Goal: Information Seeking & Learning: Learn about a topic

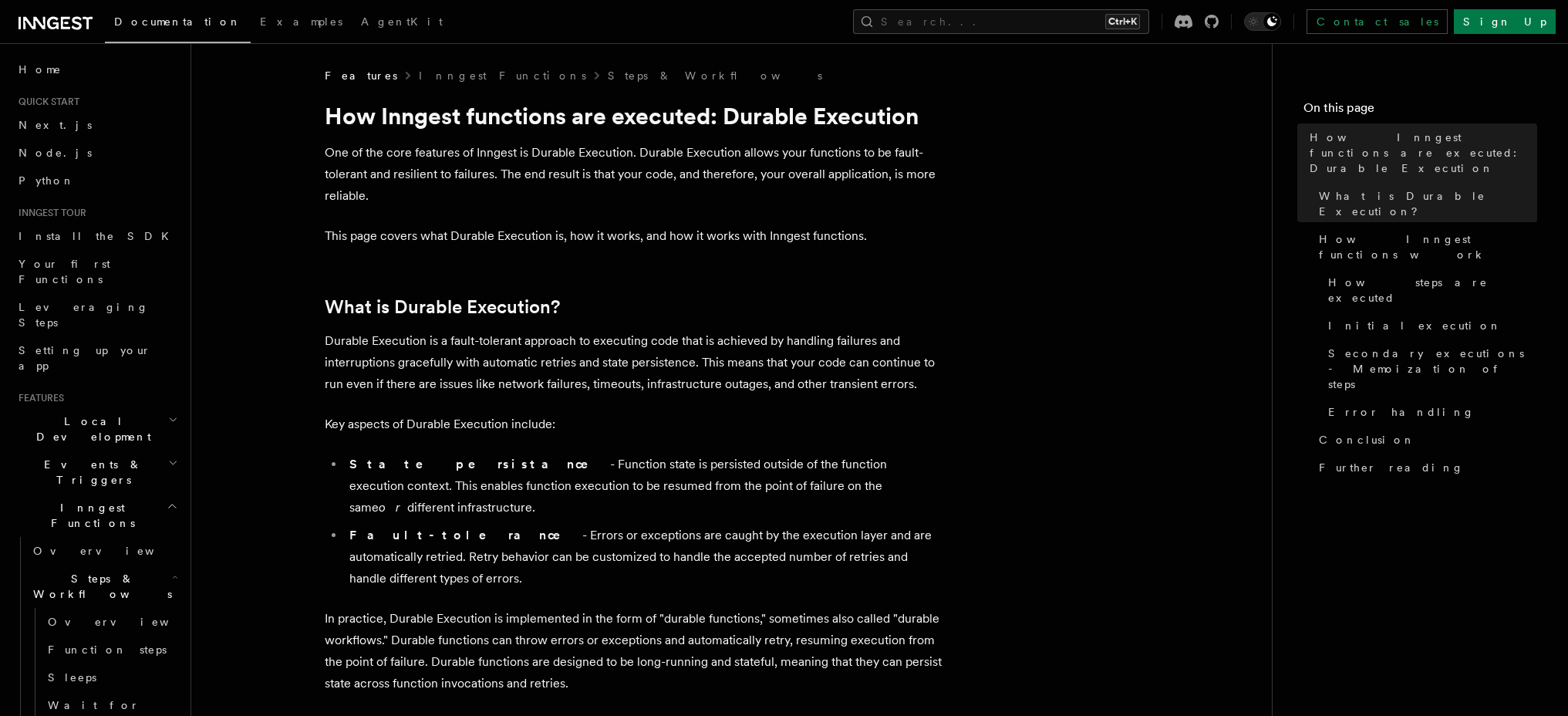
click at [694, 310] on h2 "What is Durable Execution?" at bounding box center [632, 307] width 616 height 21
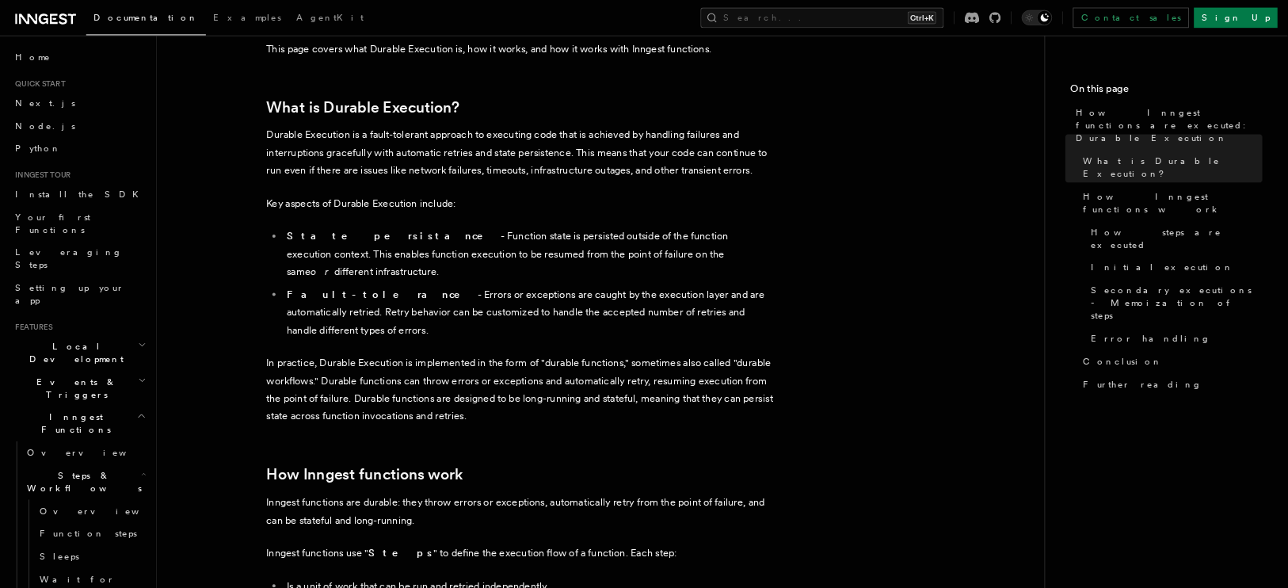
scroll to position [143, 0]
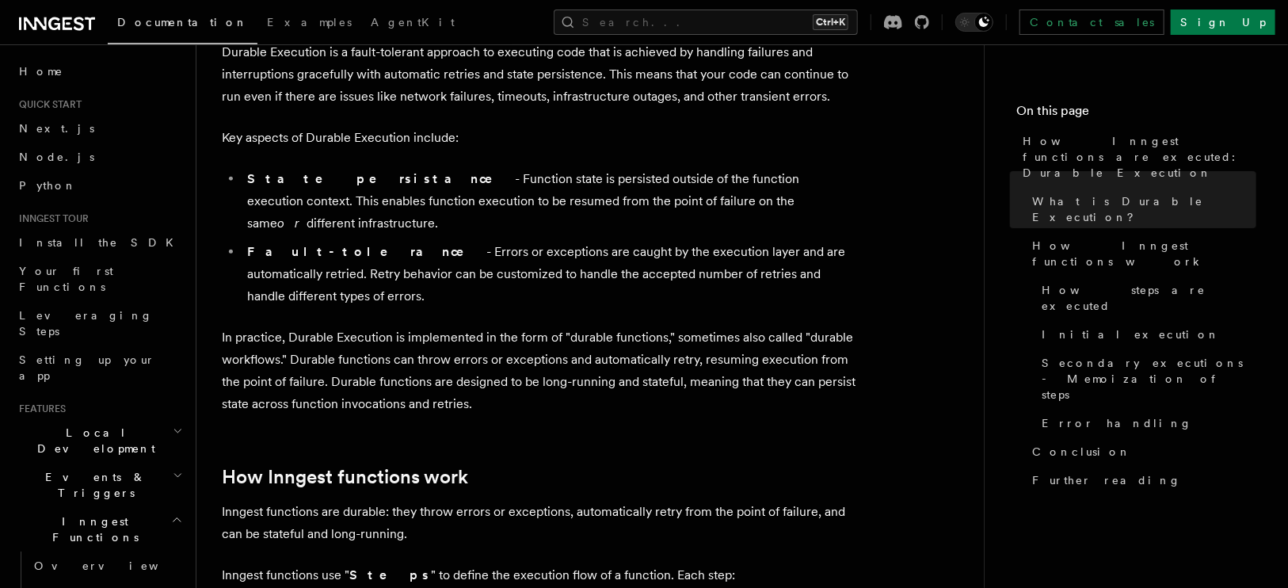
scroll to position [257, 0]
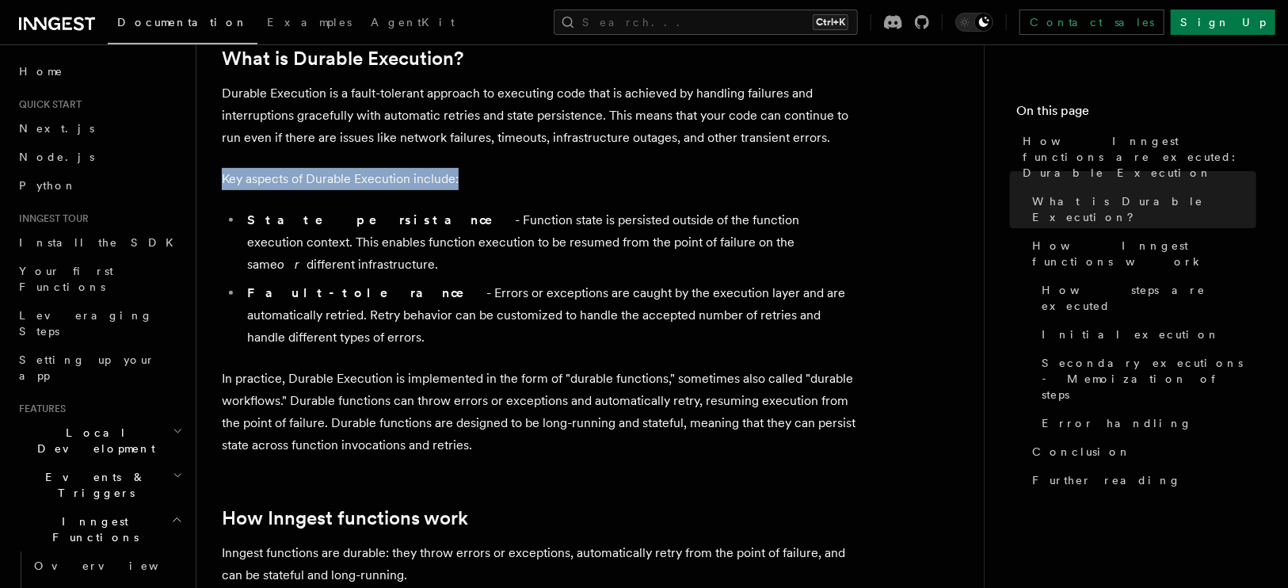
drag, startPoint x: 223, startPoint y: 174, endPoint x: 485, endPoint y: 181, distance: 262.2
click at [485, 181] on p "Key aspects of Durable Execution include:" at bounding box center [538, 179] width 633 height 22
drag, startPoint x: 362, startPoint y: 223, endPoint x: 818, endPoint y: 241, distance: 456.5
click at [818, 241] on li "State persistance - Function state is persisted outside of the function executi…" at bounding box center [548, 242] width 613 height 67
click at [420, 282] on li "Fault-tolerance - Errors or exceptions are caught by the execution layer and ar…" at bounding box center [548, 315] width 613 height 67
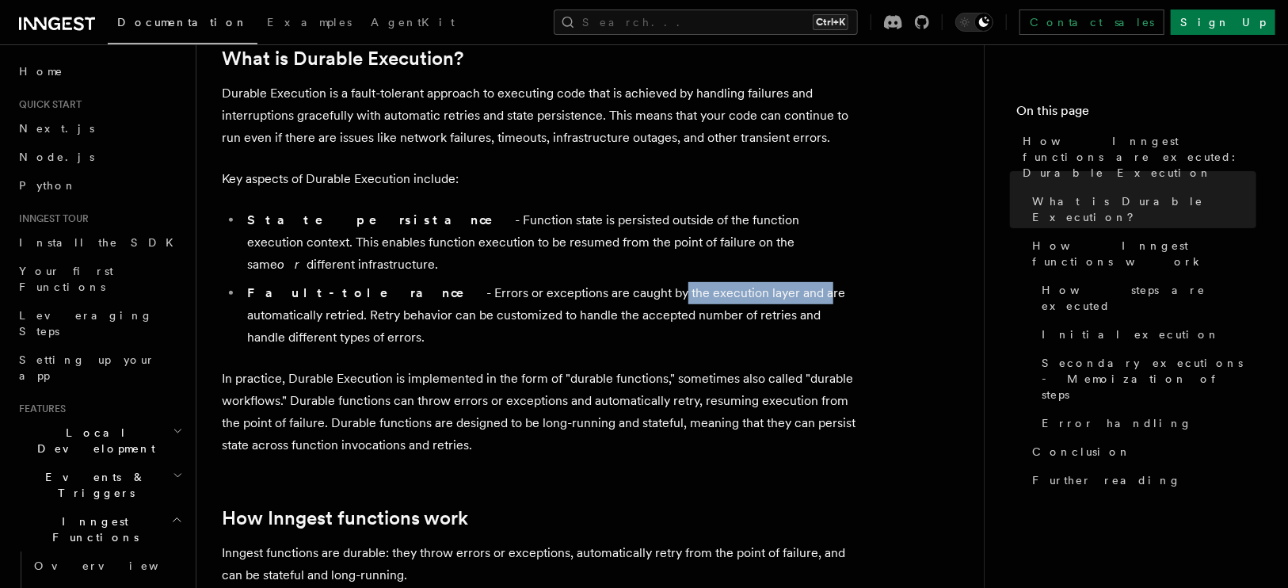
drag, startPoint x: 533, startPoint y: 270, endPoint x: 678, endPoint y: 279, distance: 145.2
click at [678, 282] on li "Fault-tolerance - Errors or exceptions are caught by the execution layer and ar…" at bounding box center [548, 315] width 613 height 67
click at [455, 282] on li "Fault-tolerance - Errors or exceptions are caught by the execution layer and ar…" at bounding box center [548, 315] width 613 height 67
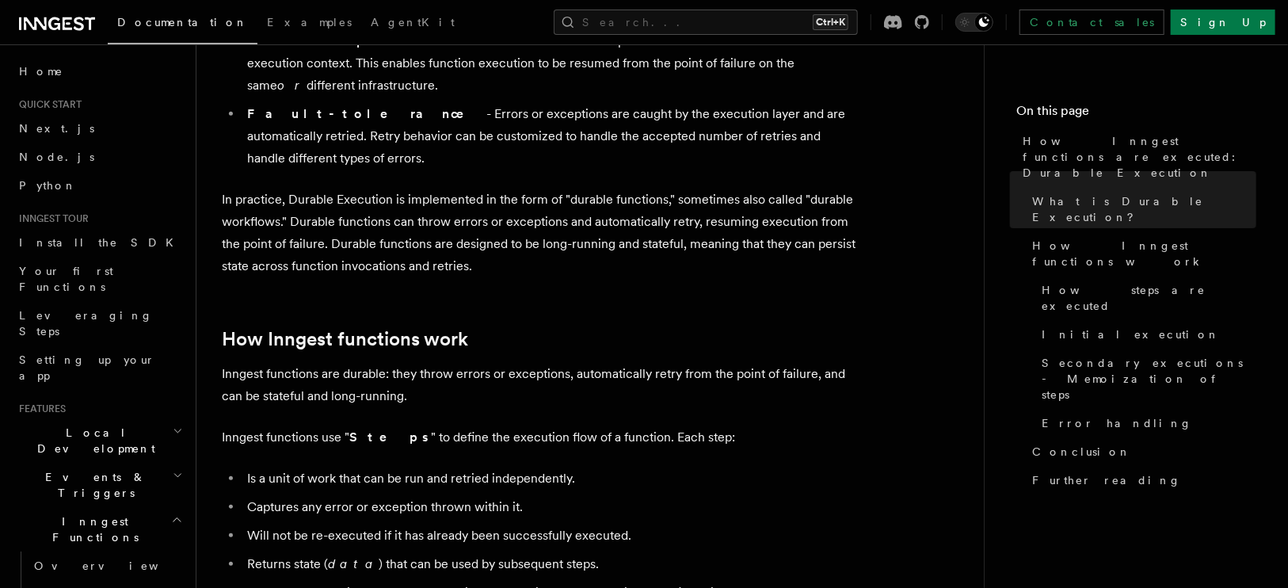
scroll to position [485, 0]
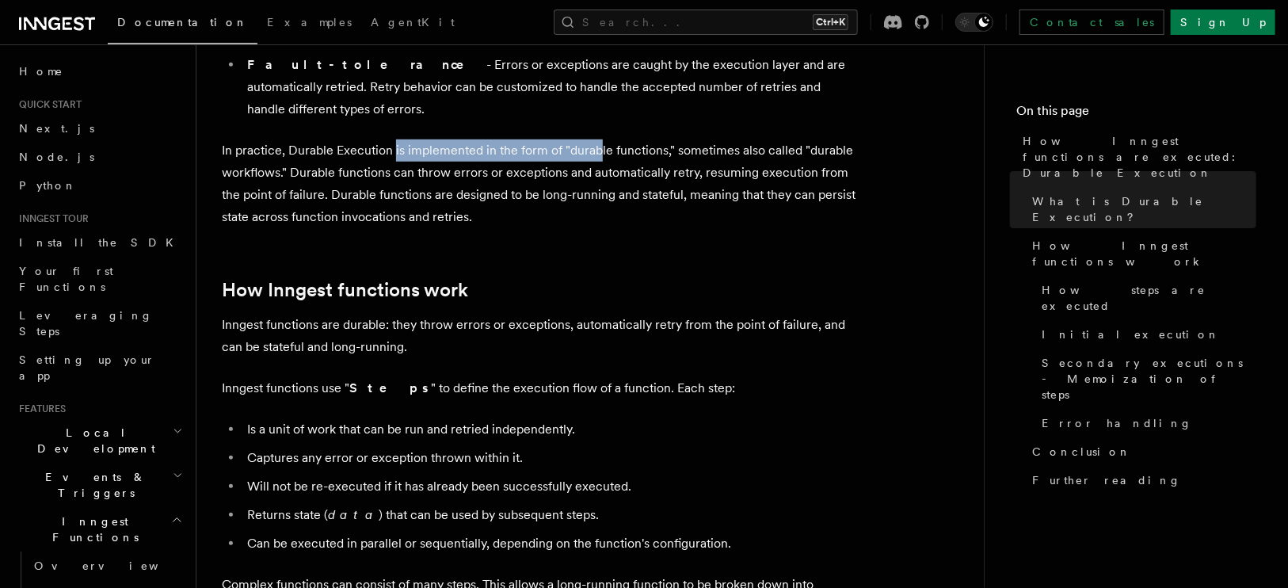
drag, startPoint x: 394, startPoint y: 109, endPoint x: 598, endPoint y: 105, distance: 203.6
click at [598, 139] on p "In practice, Durable Execution is implemented in the form of "durable functions…" at bounding box center [538, 183] width 633 height 89
click at [427, 139] on p "In practice, Durable Execution is implemented in the form of "durable functions…" at bounding box center [538, 183] width 633 height 89
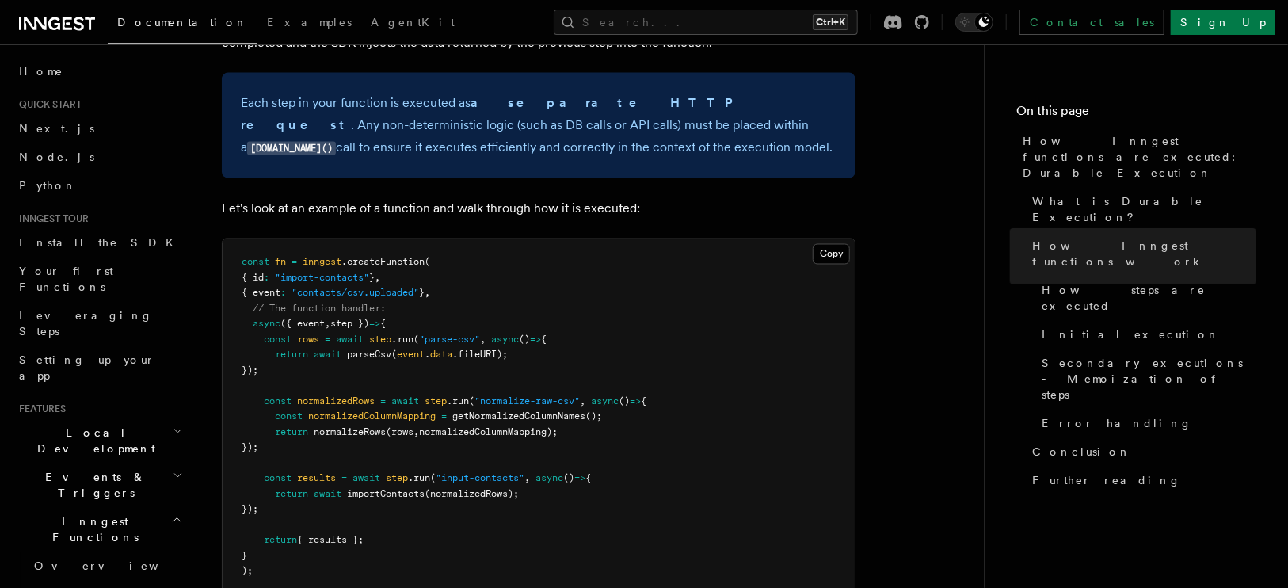
scroll to position [1283, 0]
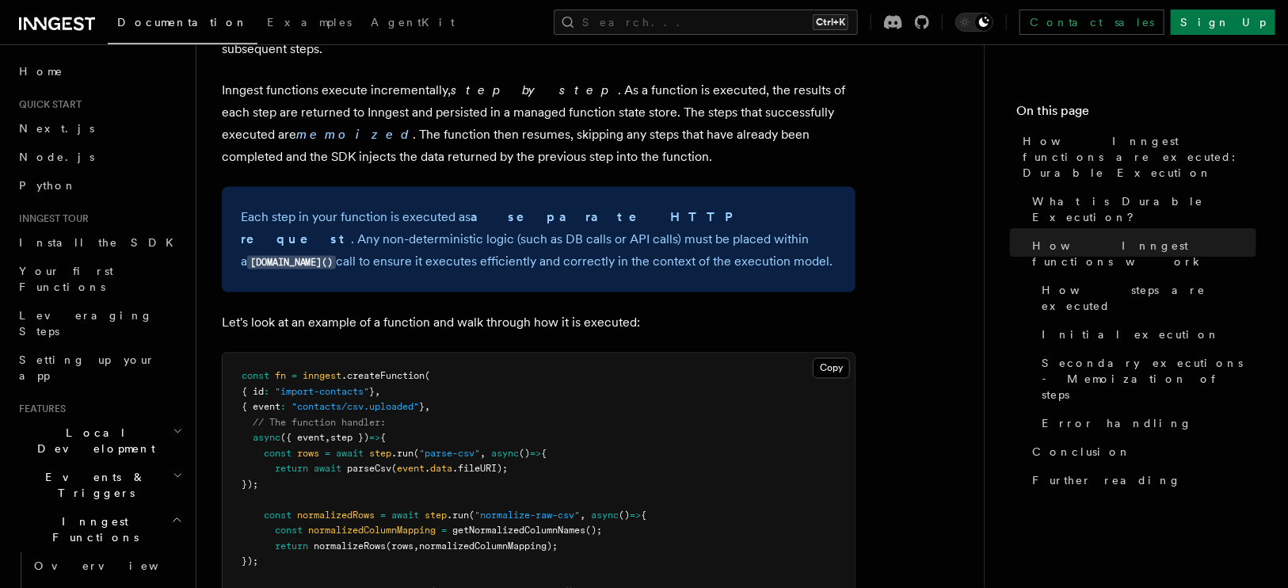
click at [583, 209] on strong "a separate HTTP request" at bounding box center [492, 227] width 502 height 37
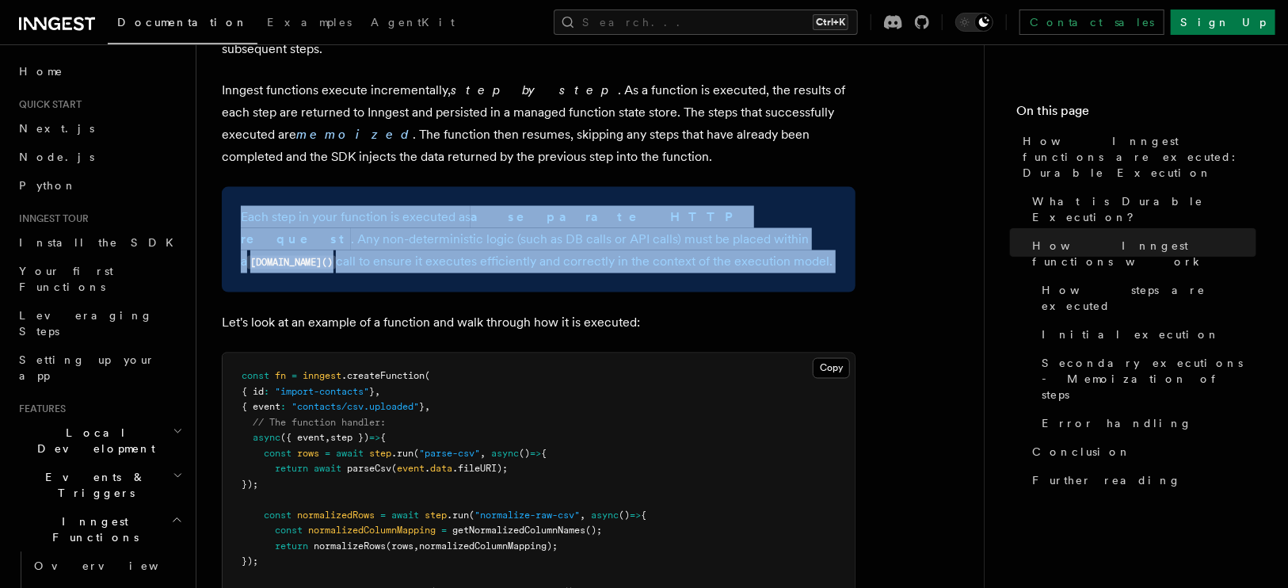
click at [583, 209] on strong "a separate HTTP request" at bounding box center [492, 227] width 502 height 37
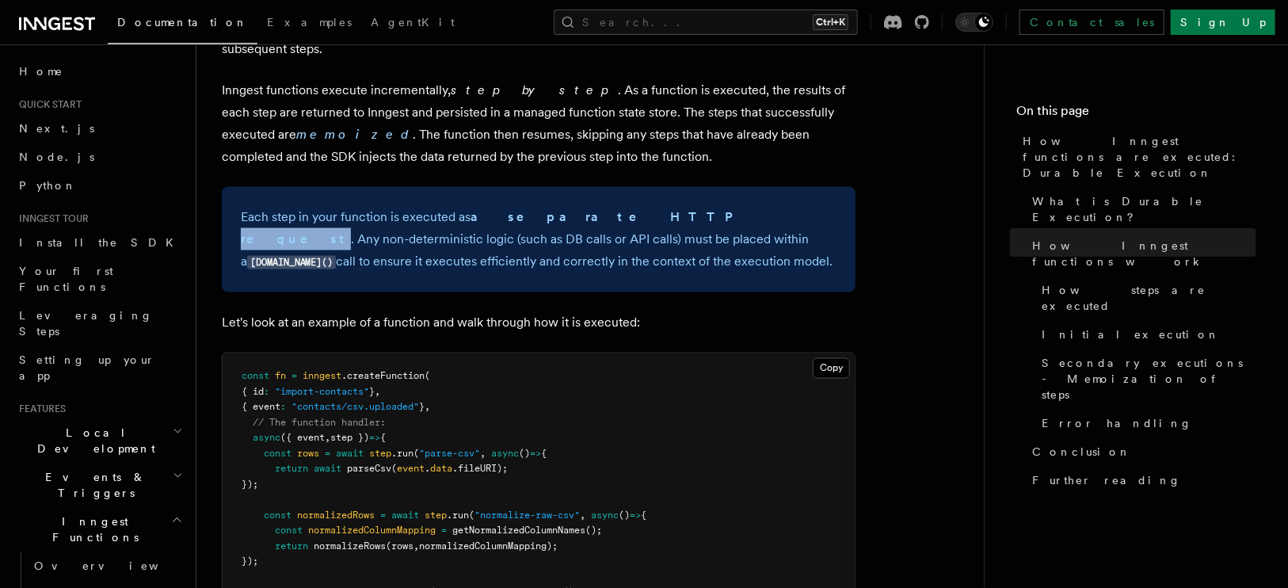
click at [583, 209] on strong "a separate HTTP request" at bounding box center [492, 227] width 502 height 37
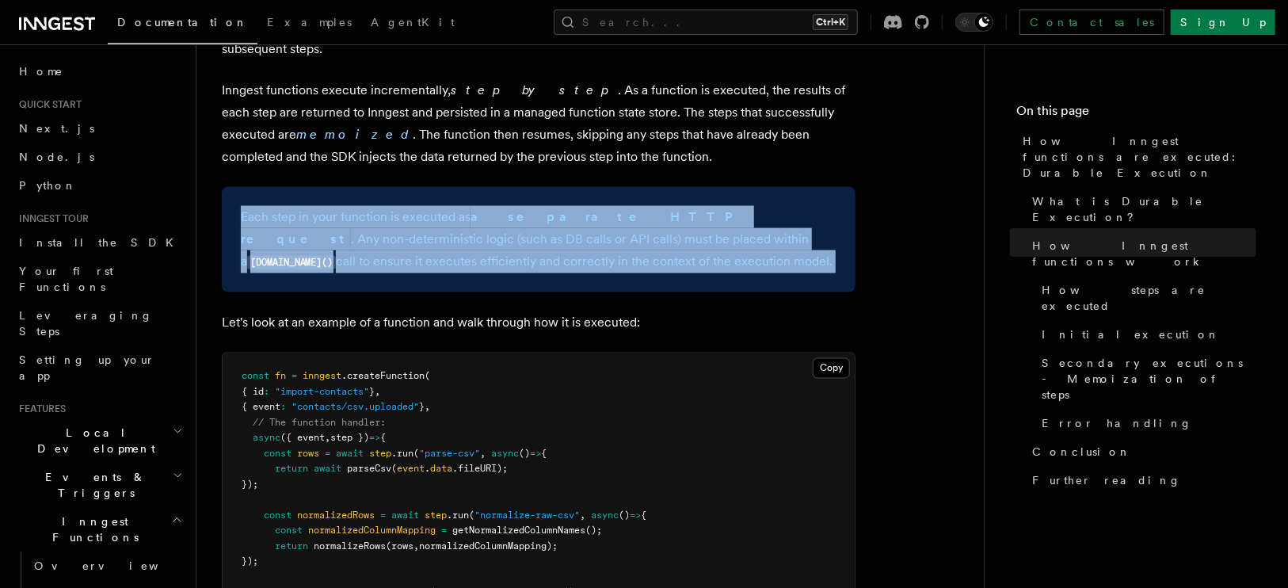
click at [583, 209] on strong "a separate HTTP request" at bounding box center [492, 227] width 502 height 37
click at [372, 206] on p "Each step in your function is executed as a separate HTTP request . Any non-det…" at bounding box center [538, 239] width 595 height 67
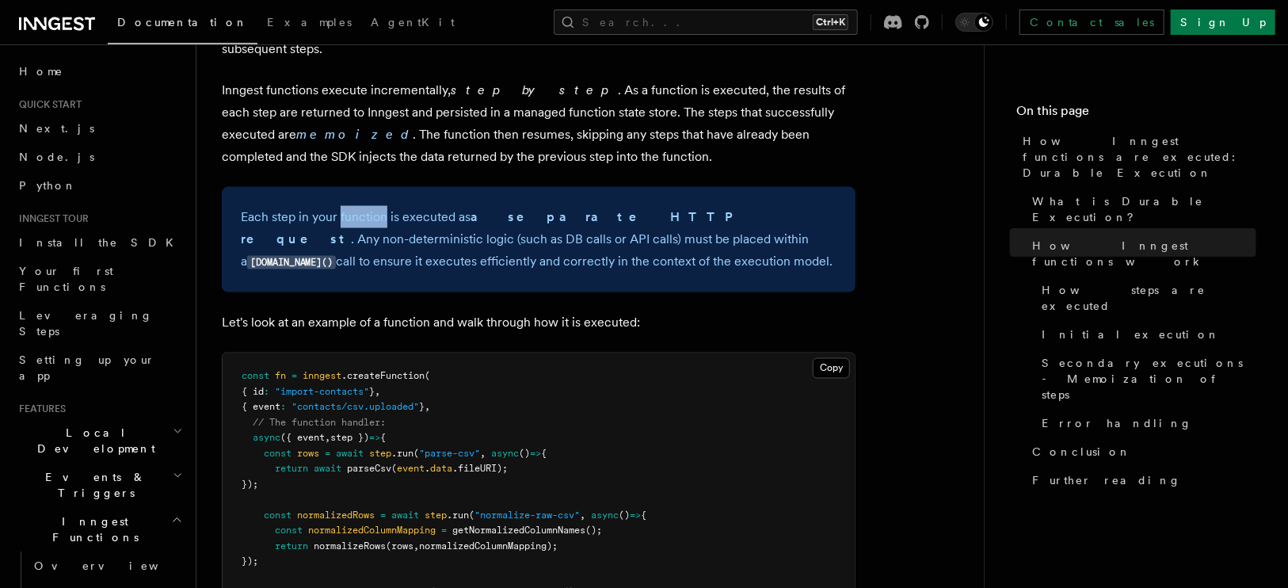
click at [372, 206] on p "Each step in your function is executed as a separate HTTP request . Any non-det…" at bounding box center [538, 239] width 595 height 67
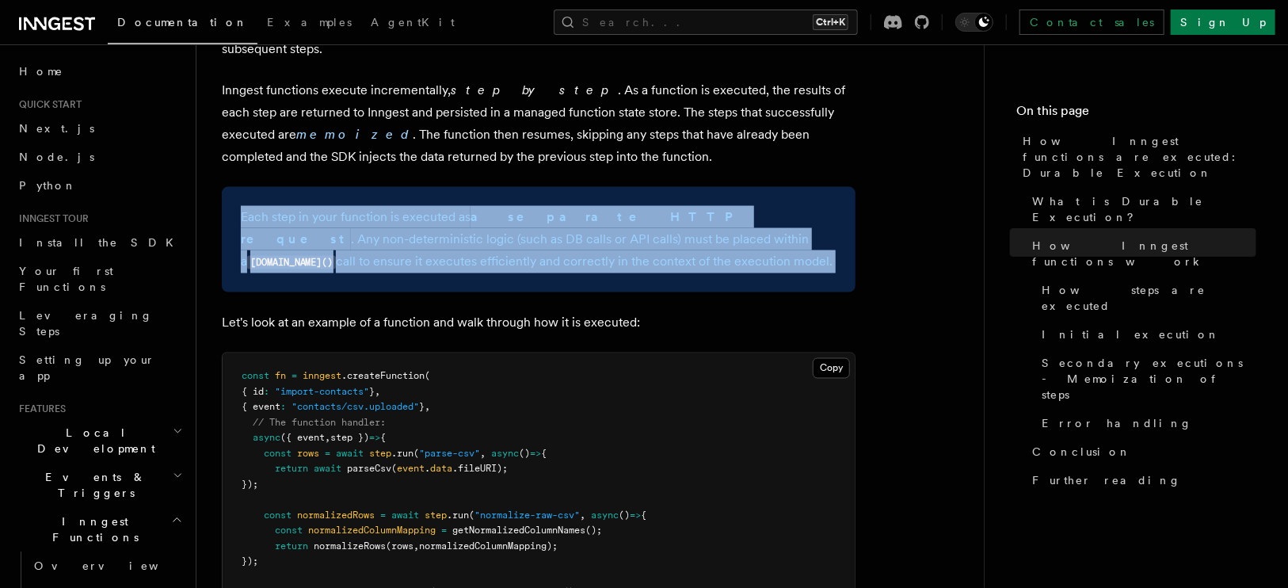
click at [372, 206] on p "Each step in your function is executed as a separate HTTP request . Any non-det…" at bounding box center [538, 239] width 595 height 67
click at [381, 206] on p "Each step in your function is executed as a separate HTTP request . Any non-det…" at bounding box center [538, 239] width 595 height 67
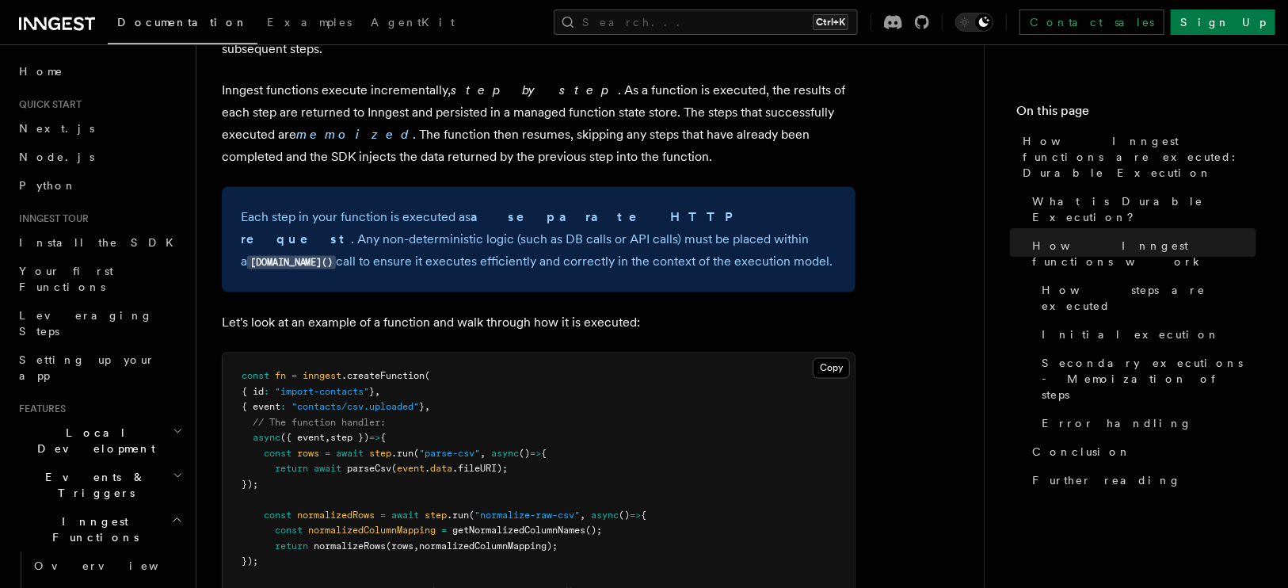
click at [381, 206] on p "Each step in your function is executed as a separate HTTP request . Any non-det…" at bounding box center [538, 239] width 595 height 67
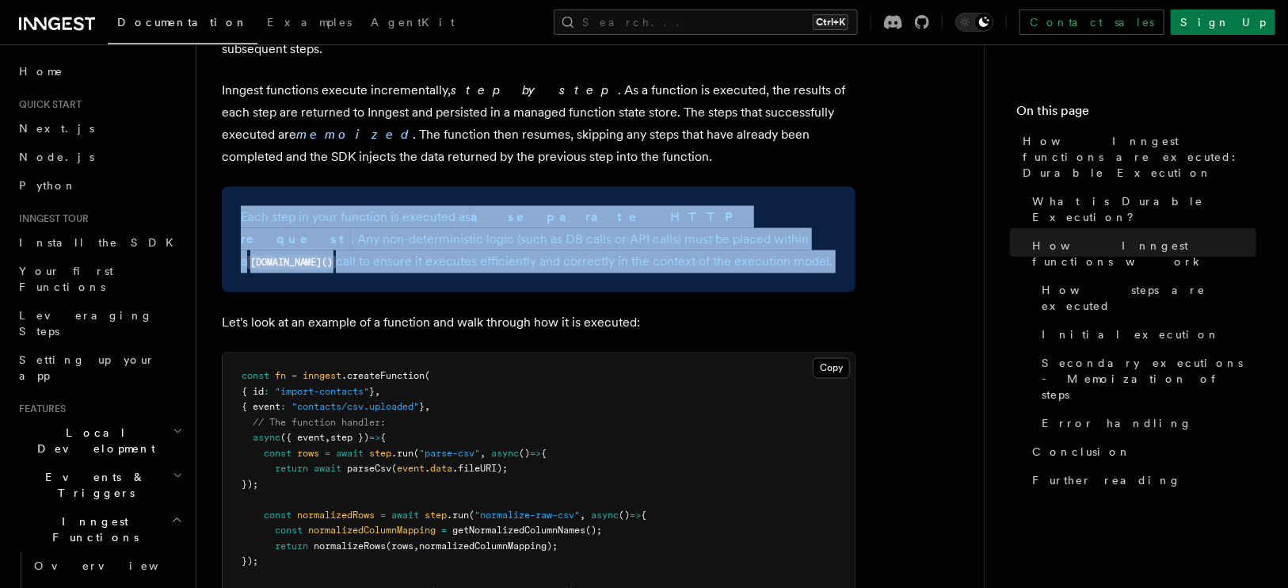
click at [381, 206] on p "Each step in your function is executed as a separate HTTP request . Any non-det…" at bounding box center [538, 239] width 595 height 67
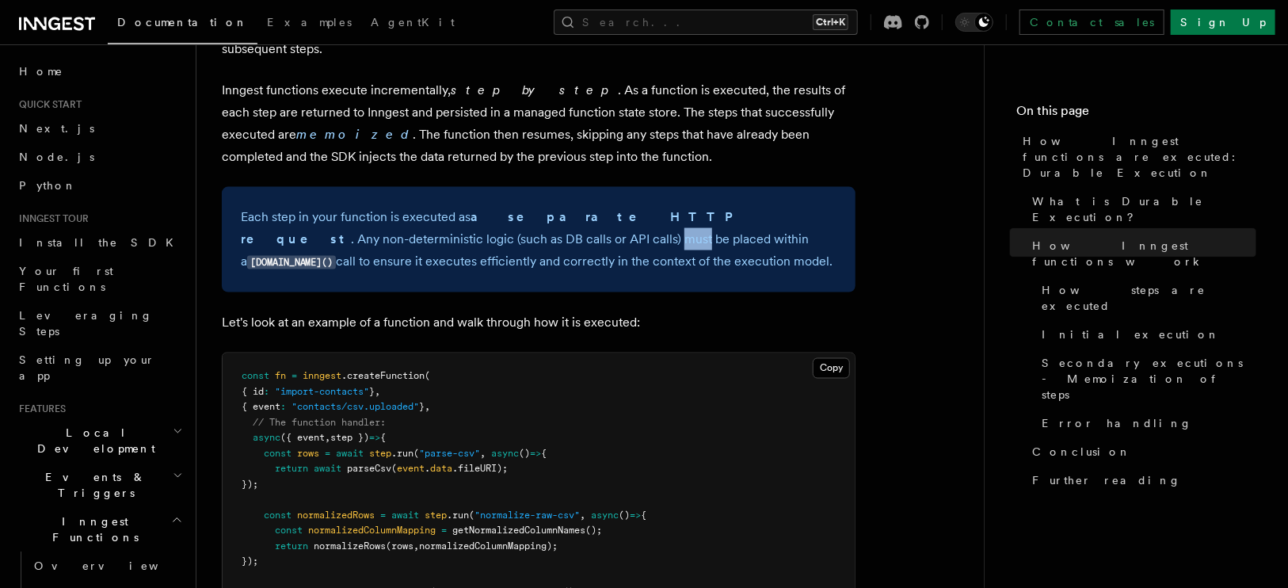
click at [381, 206] on p "Each step in your function is executed as a separate HTTP request . Any non-det…" at bounding box center [538, 239] width 595 height 67
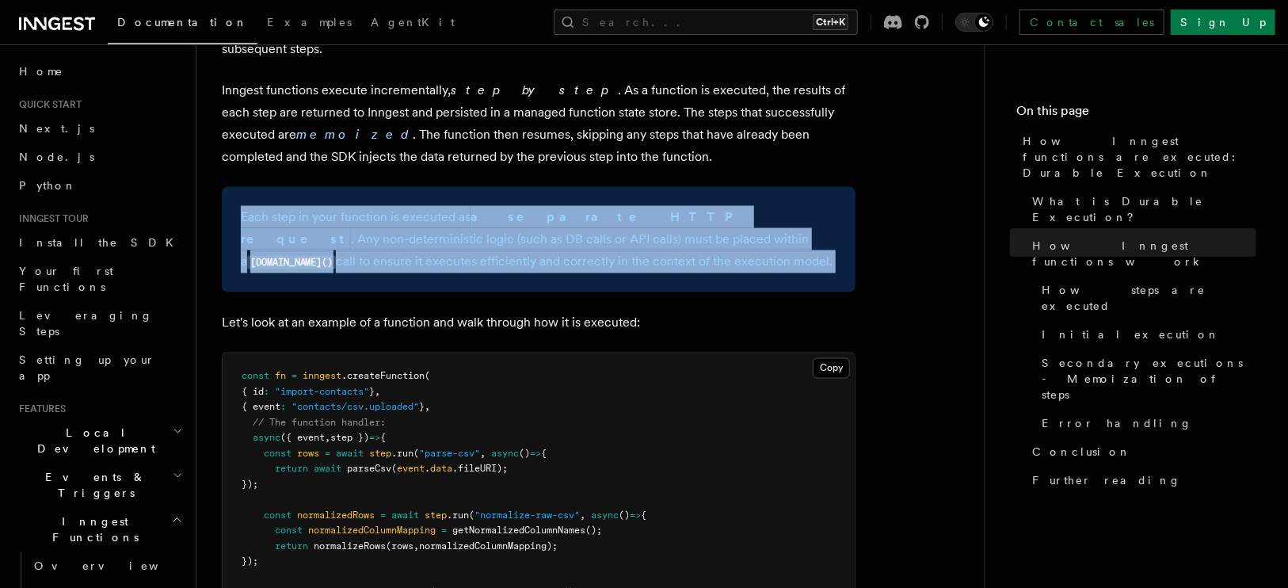
click at [381, 206] on p "Each step in your function is executed as a separate HTTP request . Any non-det…" at bounding box center [538, 239] width 595 height 67
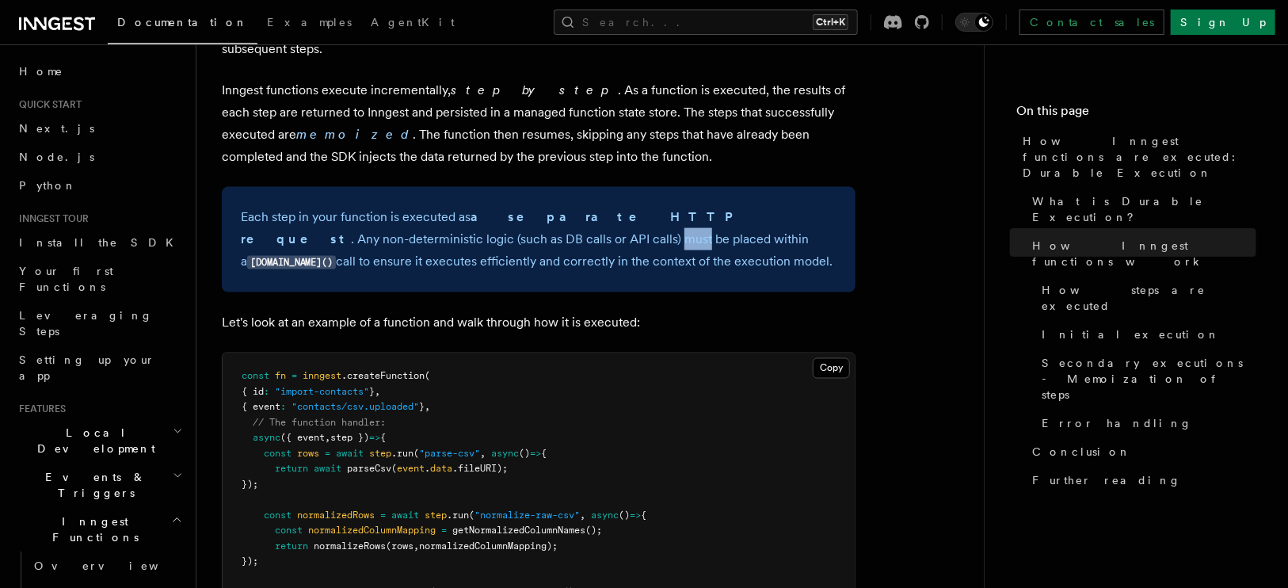
click at [381, 206] on p "Each step in your function is executed as a separate HTTP request . Any non-det…" at bounding box center [538, 239] width 595 height 67
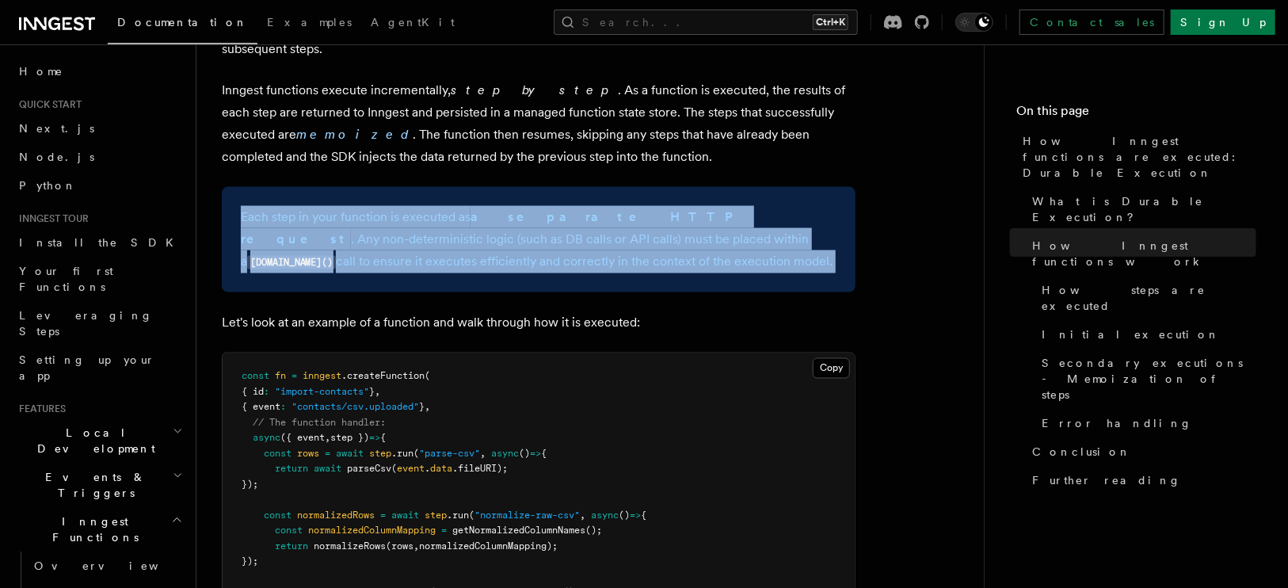
click at [381, 206] on p "Each step in your function is executed as a separate HTTP request . Any non-det…" at bounding box center [538, 239] width 595 height 67
click at [433, 206] on p "Each step in your function is executed as a separate HTTP request . Any non-det…" at bounding box center [538, 239] width 595 height 67
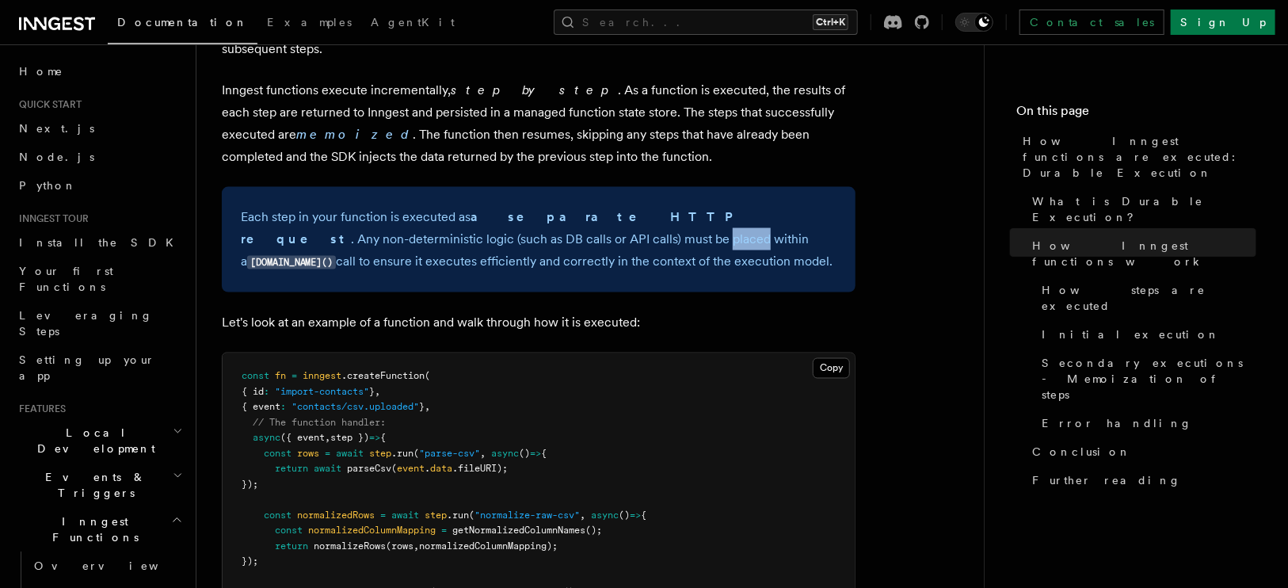
click at [433, 206] on p "Each step in your function is executed as a separate HTTP request . Any non-det…" at bounding box center [538, 239] width 595 height 67
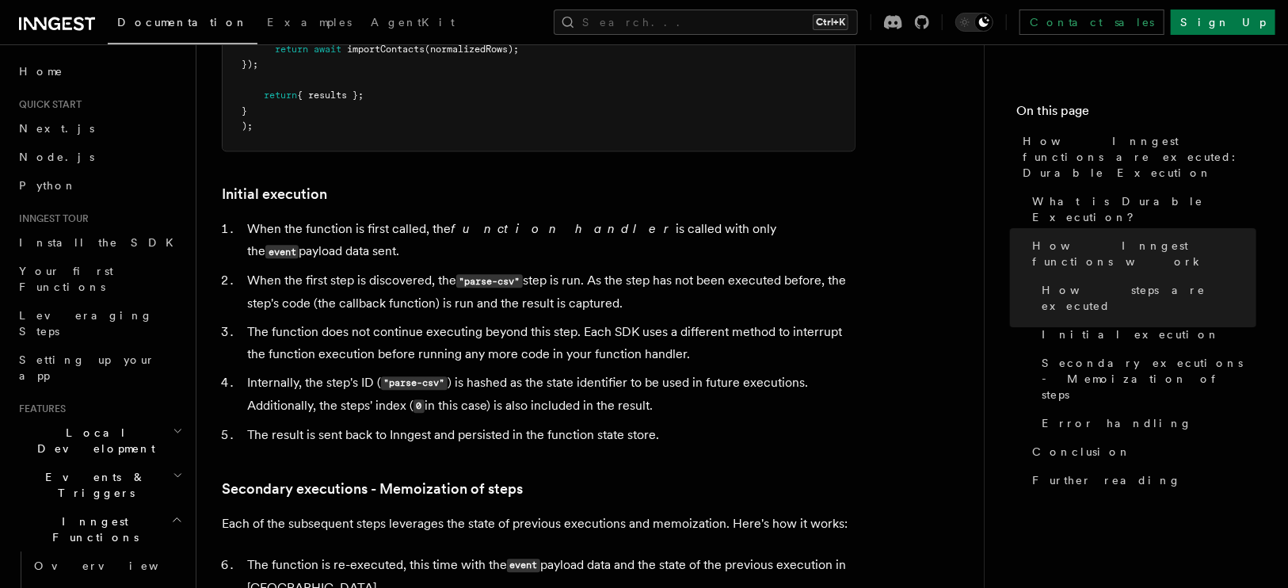
scroll to position [1853, 0]
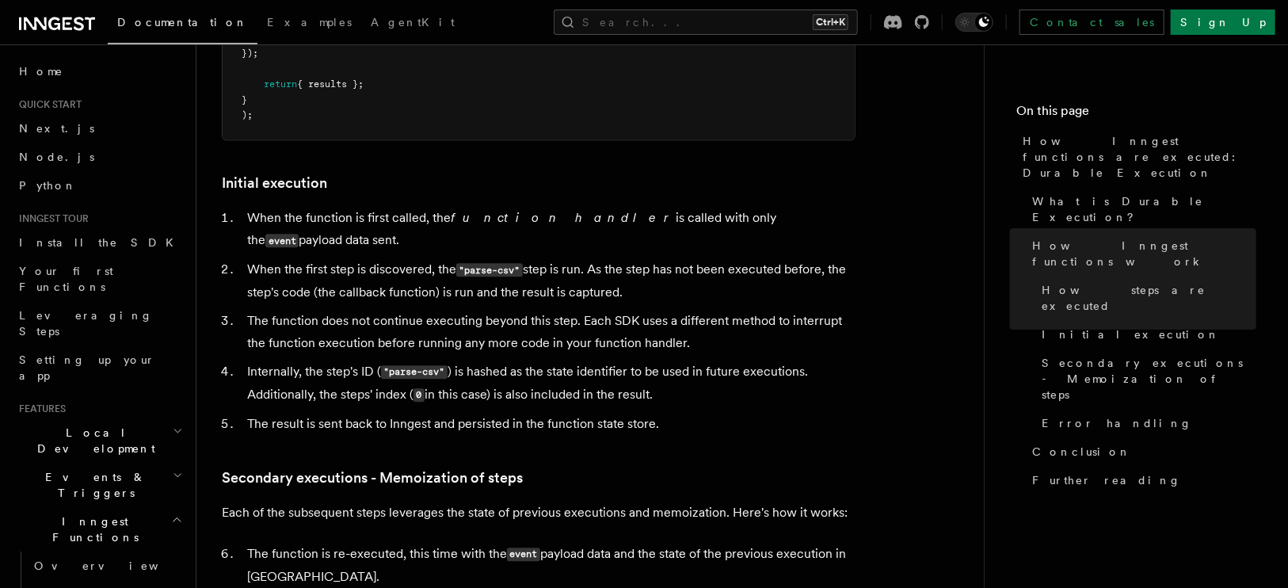
drag, startPoint x: 812, startPoint y: 173, endPoint x: 491, endPoint y: 185, distance: 321.8
click at [491, 207] on ol "When the function is first called, the function handler is called with only the…" at bounding box center [538, 321] width 633 height 228
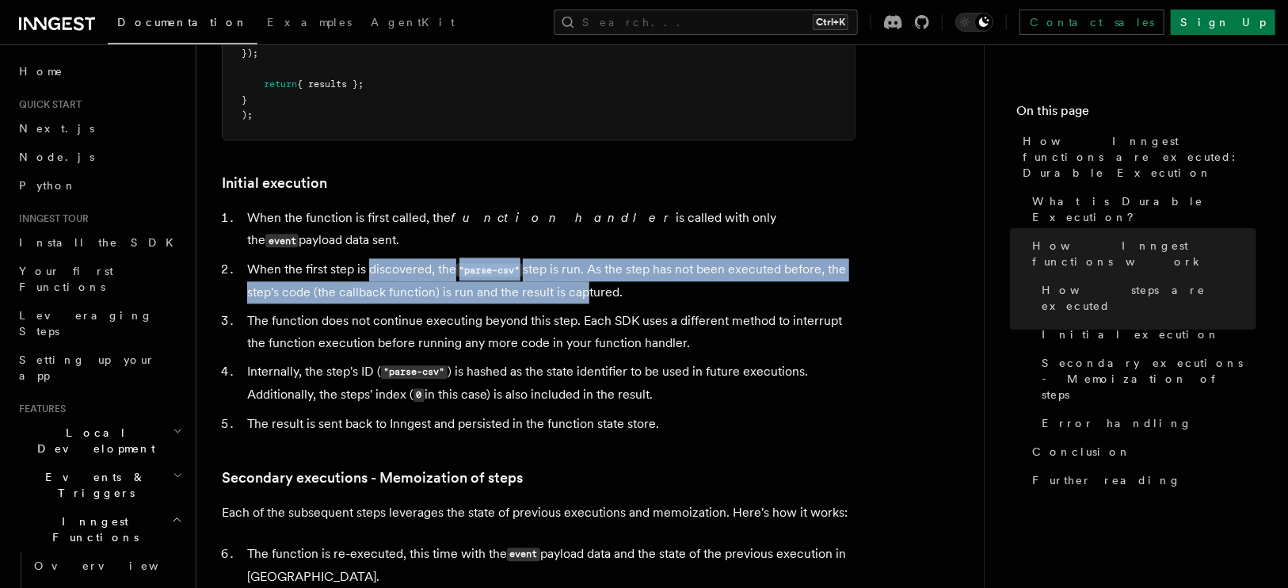
drag, startPoint x: 368, startPoint y: 200, endPoint x: 577, endPoint y: 234, distance: 211.8
click at [577, 258] on li "When the first step is discovered, the "parse-csv" step is run. As the step has…" at bounding box center [548, 280] width 613 height 45
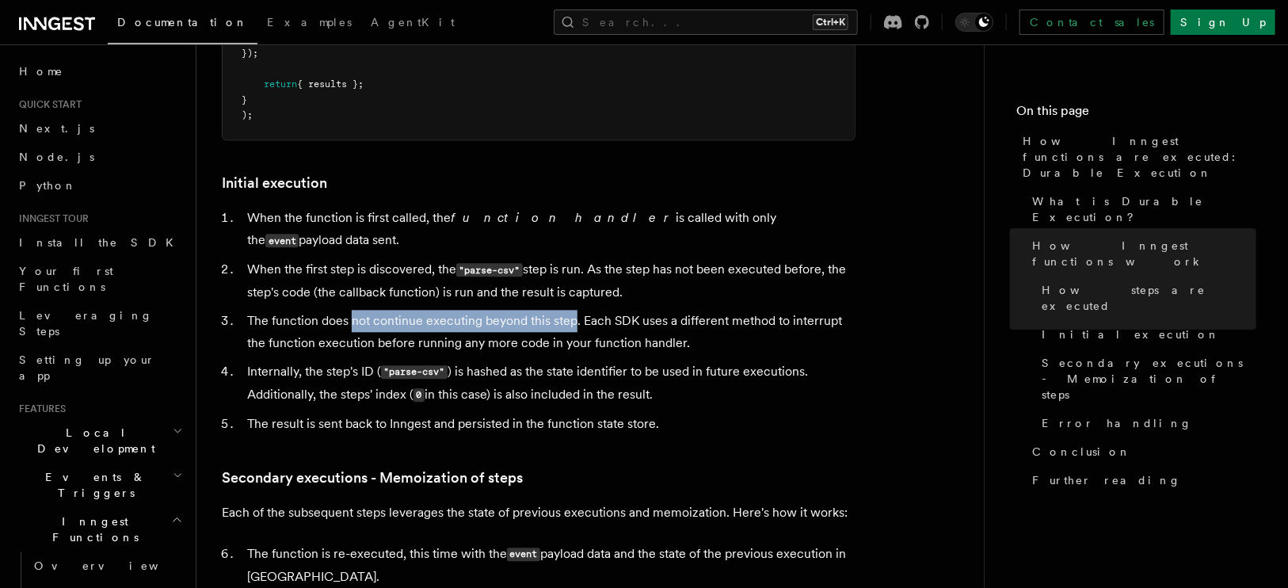
drag, startPoint x: 352, startPoint y: 260, endPoint x: 573, endPoint y: 257, distance: 220.2
click at [573, 310] on li "The function does not continue executing beyond this step. Each SDK uses a diff…" at bounding box center [548, 332] width 613 height 44
click at [697, 310] on li "The function does not continue executing beyond this step. Each SDK uses a diff…" at bounding box center [548, 332] width 613 height 44
click at [324, 310] on li "The function does not continue executing beyond this step. Each SDK uses a diff…" at bounding box center [548, 332] width 613 height 44
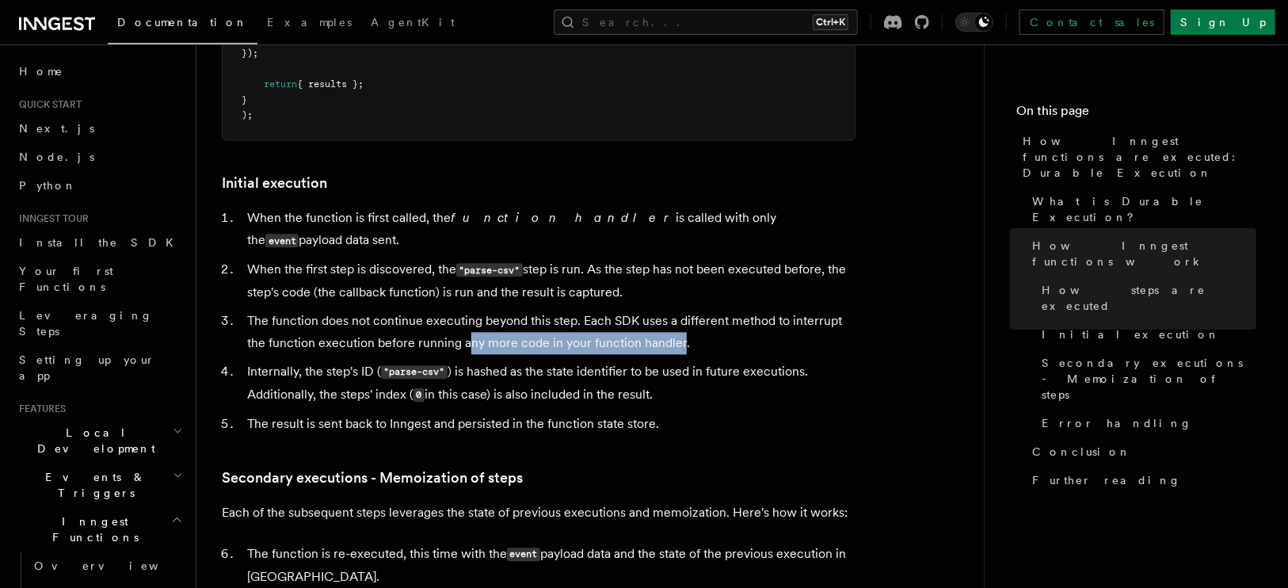
drag, startPoint x: 468, startPoint y: 279, endPoint x: 681, endPoint y: 276, distance: 213.0
click at [681, 310] on li "The function does not continue executing beyond this step. Each SDK uses a diff…" at bounding box center [548, 332] width 613 height 44
drag, startPoint x: 326, startPoint y: 327, endPoint x: 656, endPoint y: 327, distance: 330.2
click at [656, 360] on li "Internally, the step's ID ( "parse-csv" ) is hashed as the state identifier to …" at bounding box center [548, 383] width 613 height 46
click at [667, 413] on li "The result is sent back to Inngest and persisted in the function state store." at bounding box center [548, 424] width 613 height 22
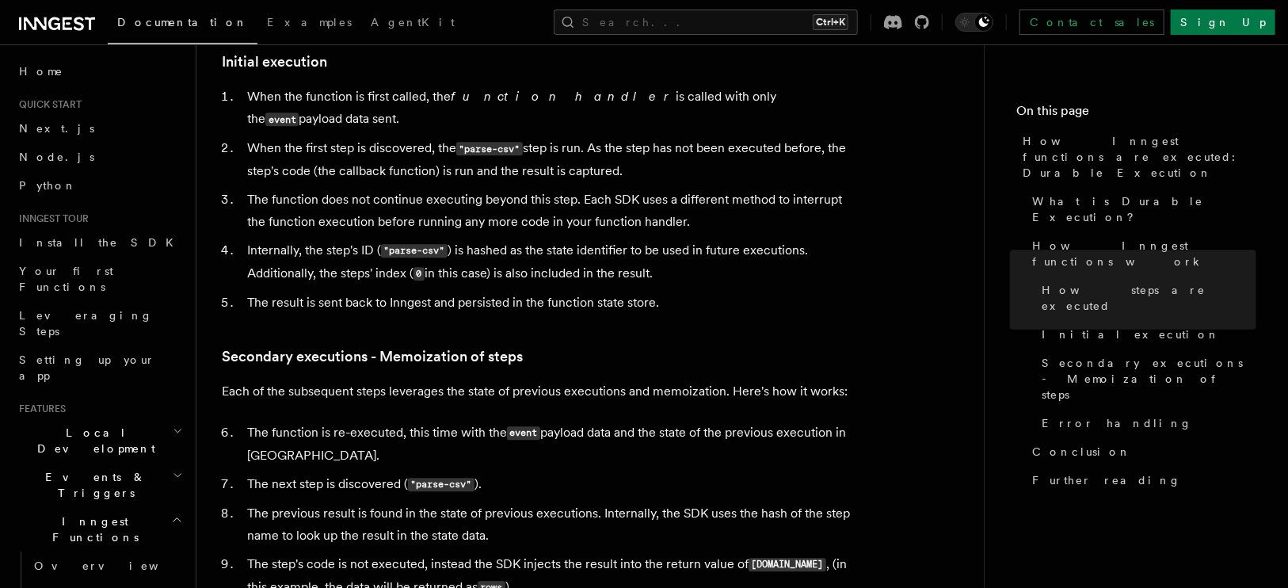
scroll to position [2081, 0]
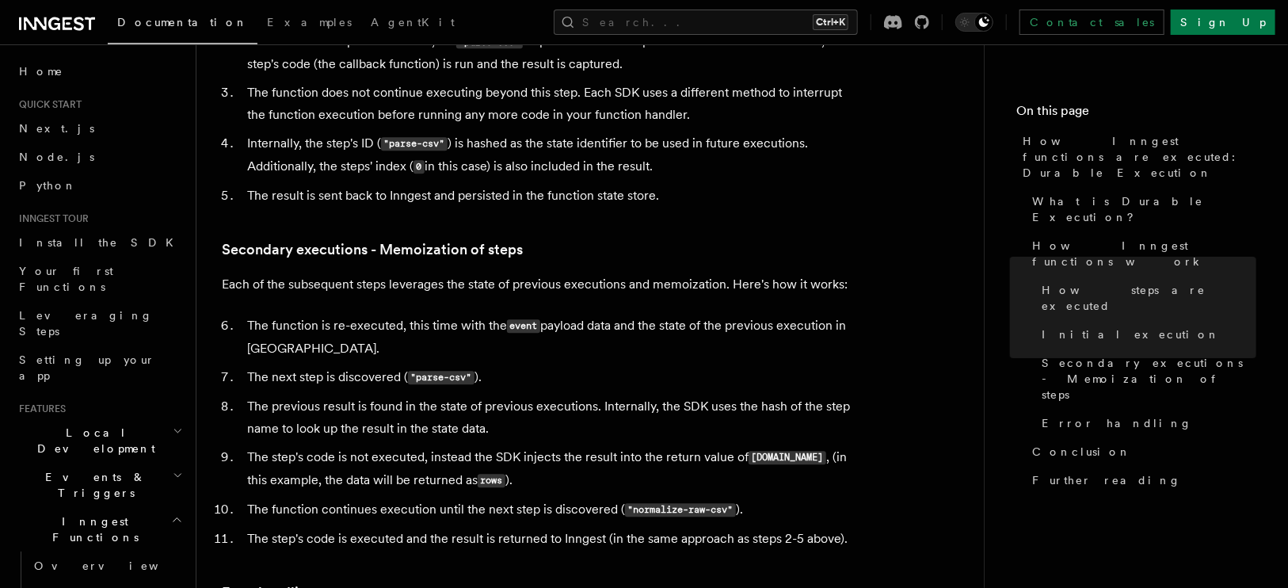
click at [487, 395] on li "The previous result is found in the state of previous executions. Internally, t…" at bounding box center [548, 417] width 613 height 44
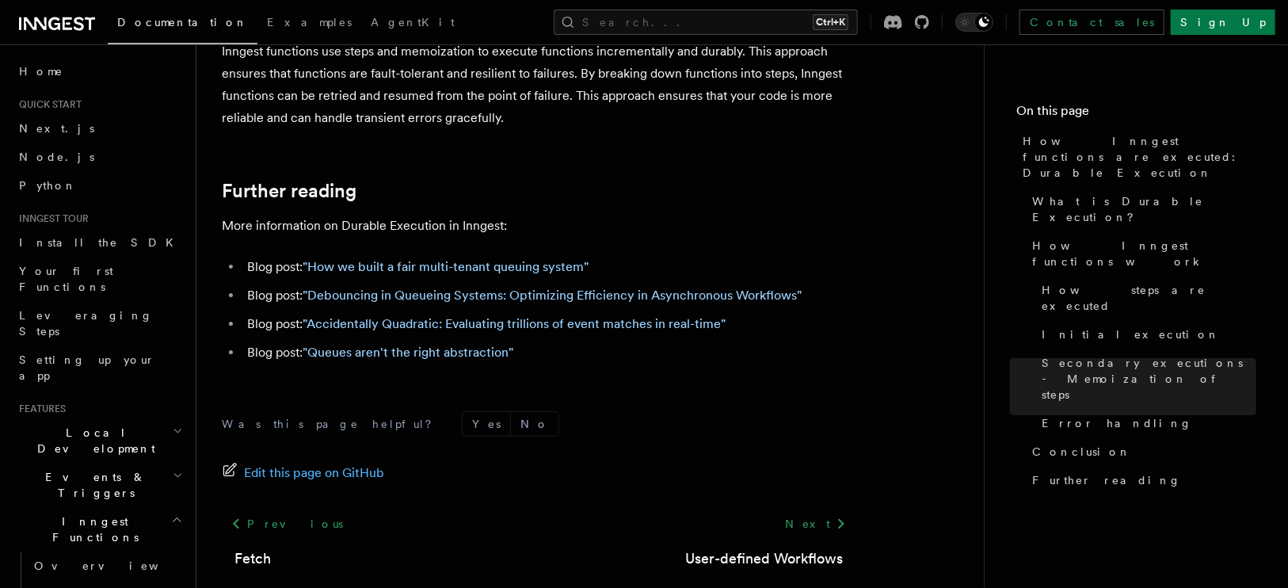
scroll to position [3167, 0]
